Goal: Check status: Check status

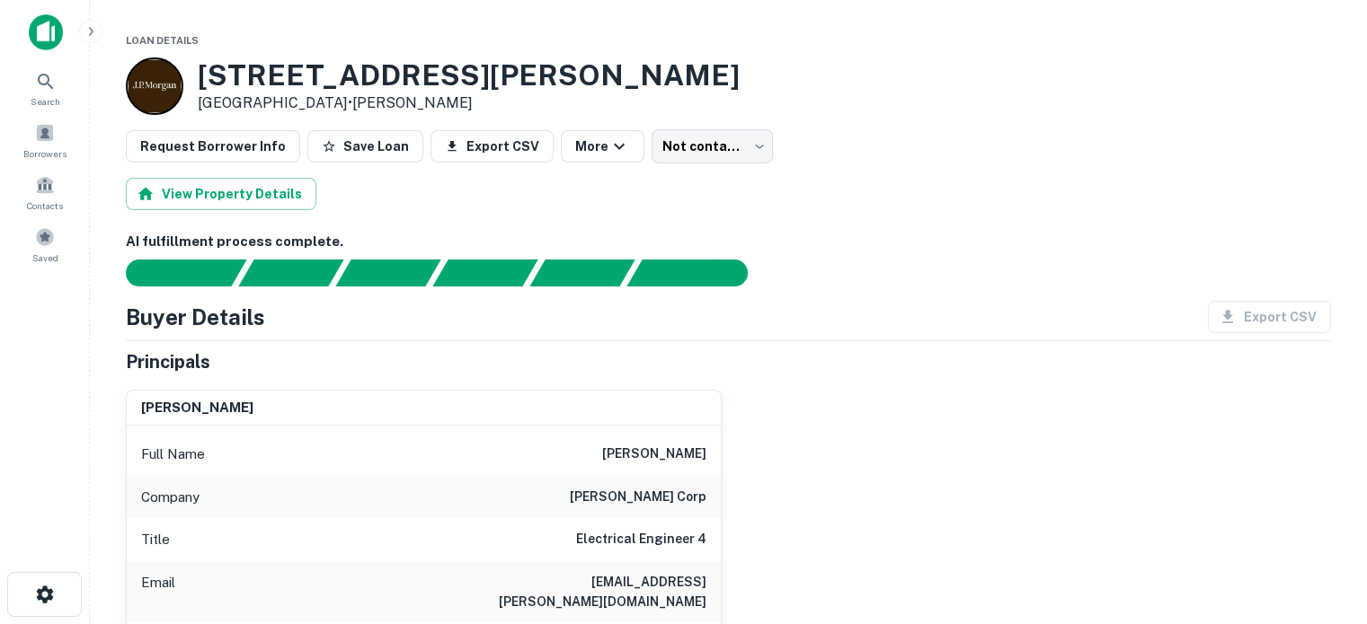
click at [117, 438] on div "[PERSON_NAME] Full Name [PERSON_NAME] Company [PERSON_NAME] corp Title Electric…" at bounding box center [416, 612] width 610 height 473
click at [711, 151] on body "Search Borrowers Contacts Saved Loan Details [STREET_ADDRESS][PERSON_NAME] • [P…" at bounding box center [683, 312] width 1367 height 624
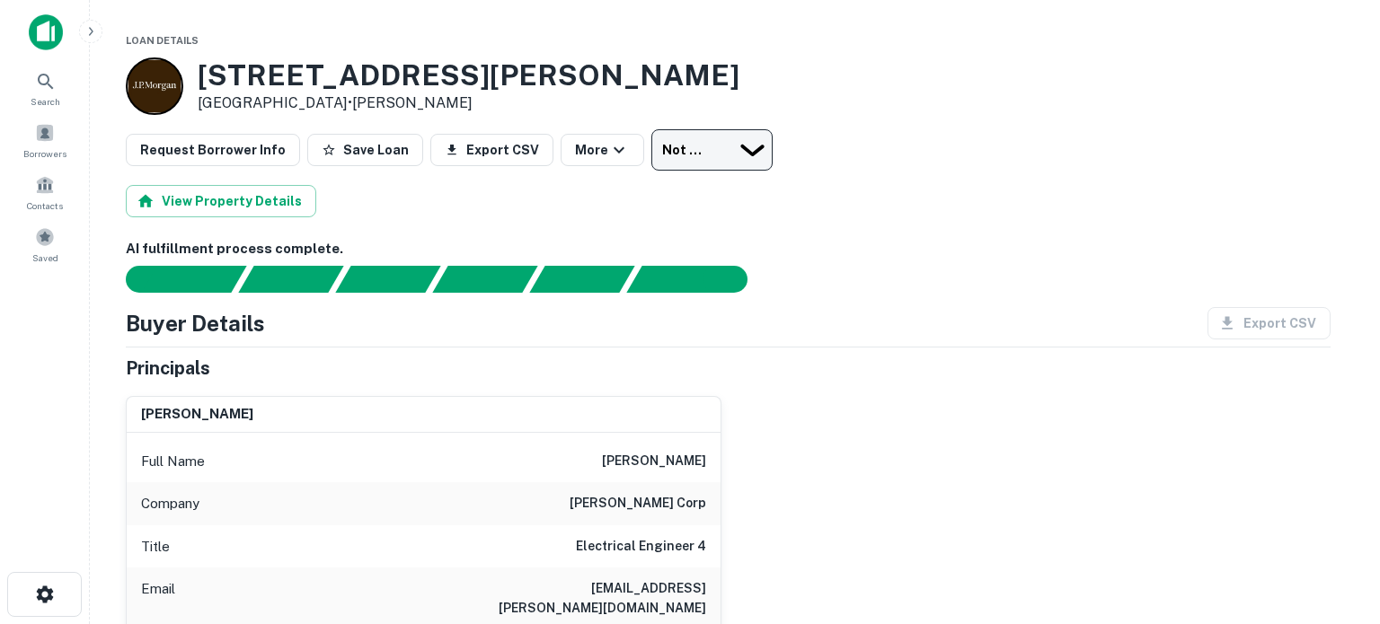
type input "*********"
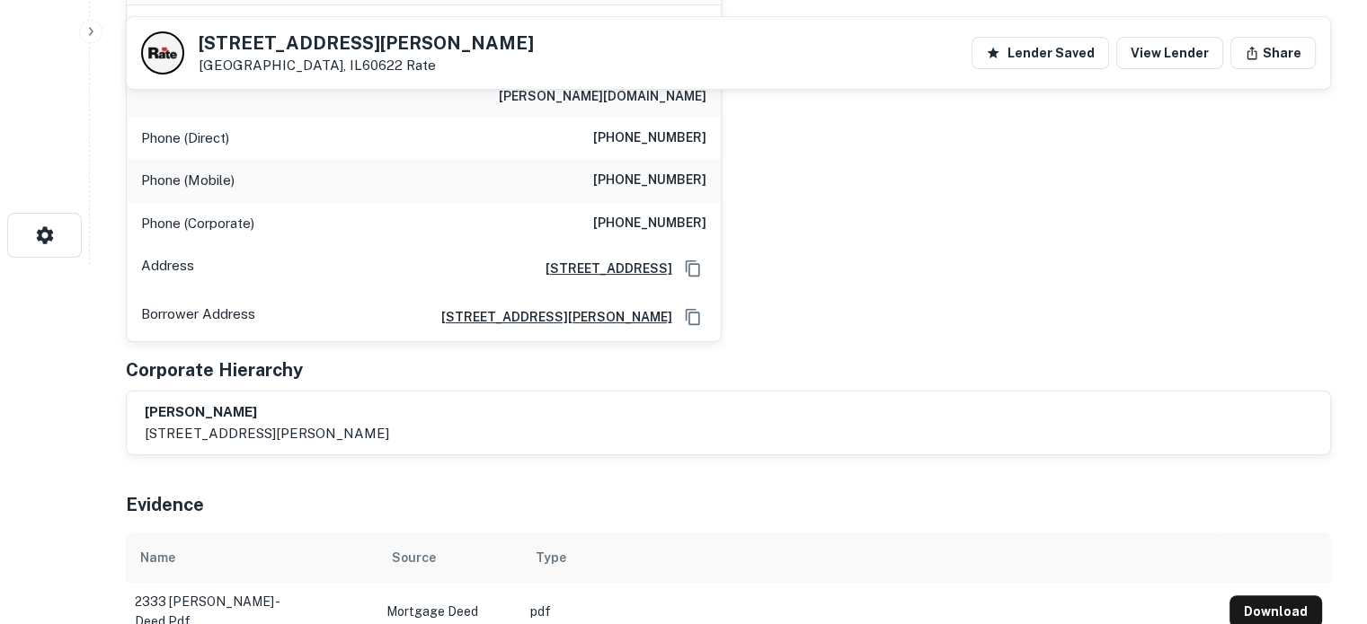
scroll to position [90, 0]
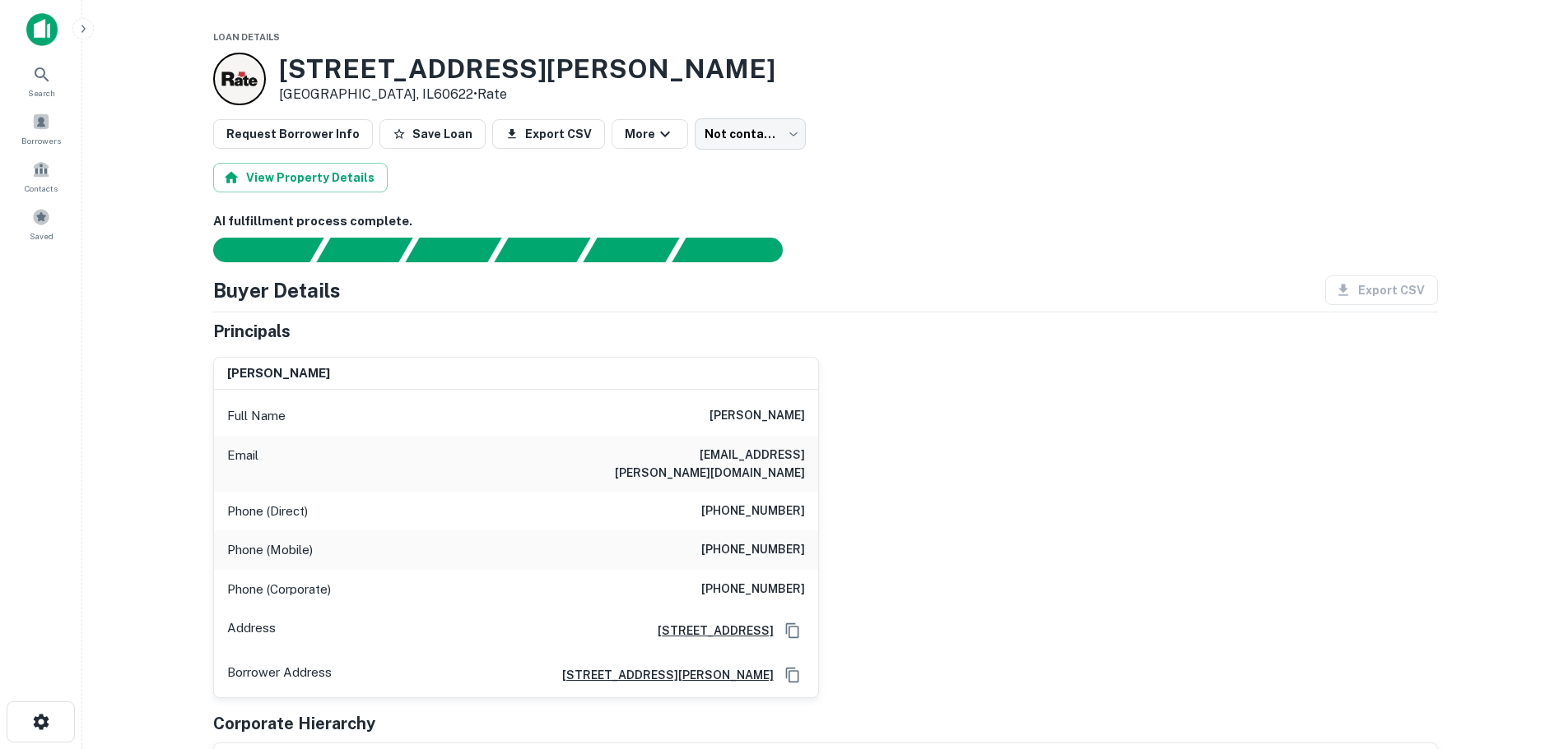
drag, startPoint x: 1145, startPoint y: 653, endPoint x: 1082, endPoint y: 644, distance: 63.6
click at [1145, 653] on div "[PERSON_NAME] Full Name [PERSON_NAME] Email [EMAIL_ADDRESS][PERSON_NAME][DOMAIN…" at bounding box center [818, 522] width 1237 height 355
click at [1196, 648] on div "albert b. baker Full Name albert b. baker Email albeethere.baker@gmail.com Phon…" at bounding box center [818, 522] width 1237 height 355
